Goal: Register for event/course

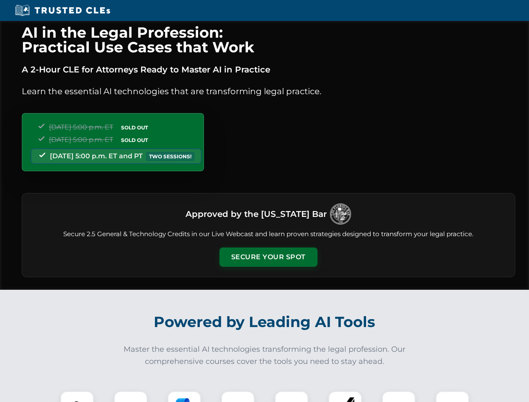
click at [268, 257] on button "Secure Your Spot" at bounding box center [268, 256] width 98 height 19
click at [77, 397] on img at bounding box center [77, 408] width 24 height 24
